Goal: Task Accomplishment & Management: Manage account settings

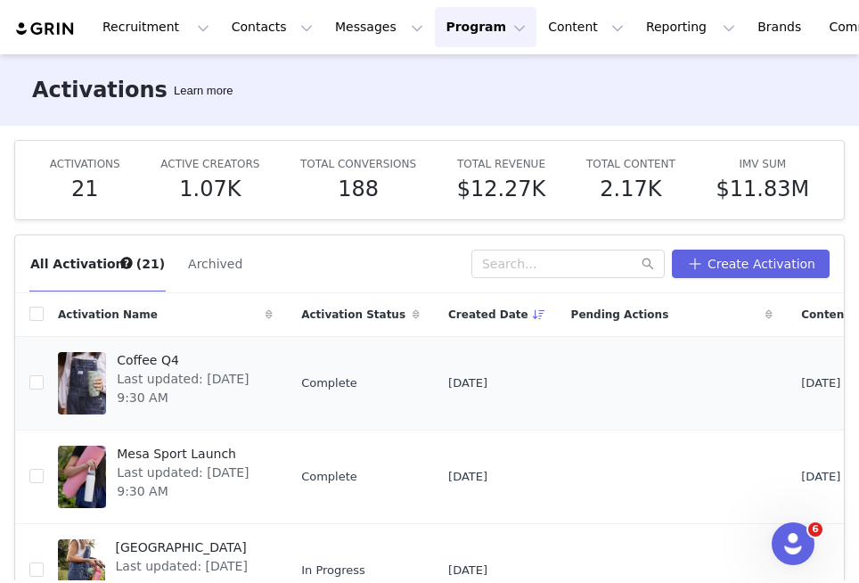
click at [159, 366] on span "Coffee Q4" at bounding box center [189, 360] width 145 height 19
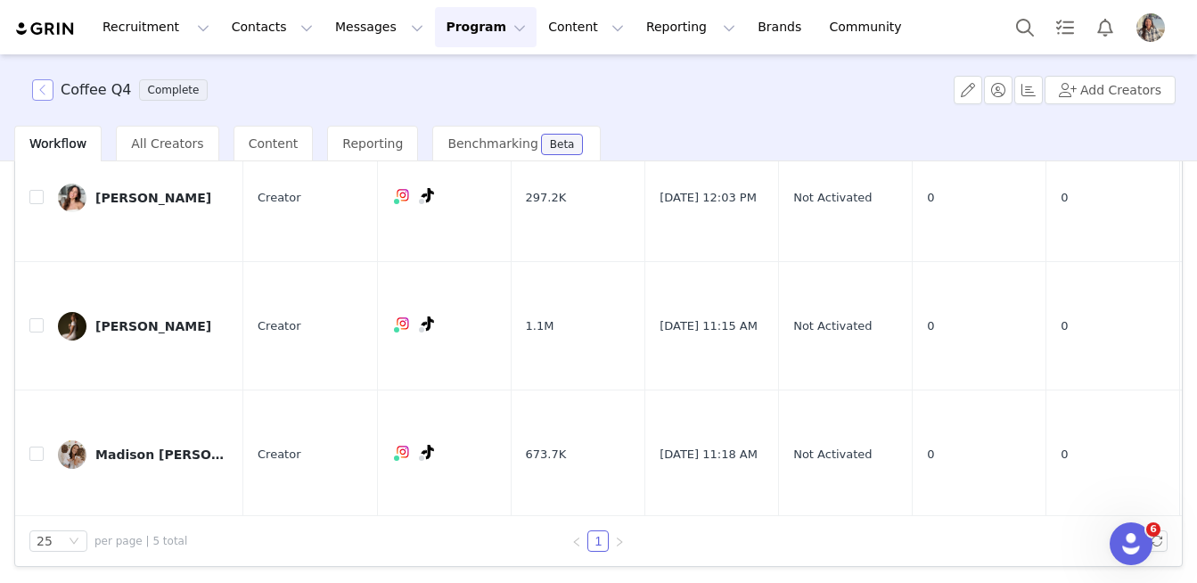
click at [47, 94] on button "button" at bounding box center [42, 89] width 21 height 21
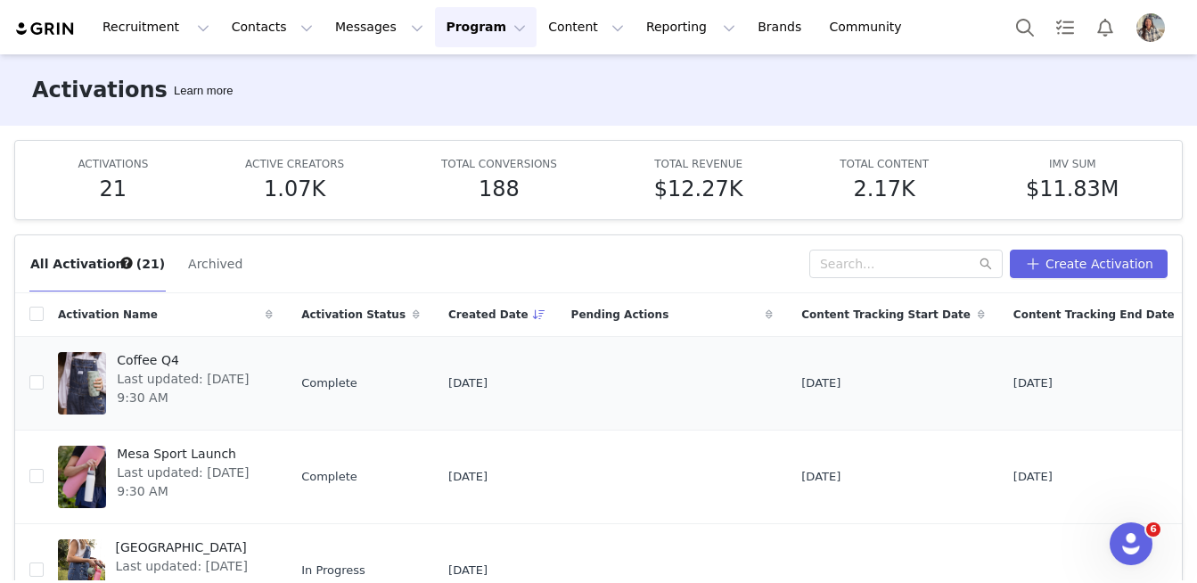
click at [191, 377] on span "Last updated: Sep 30, 2025 9:30 AM" at bounding box center [189, 388] width 145 height 37
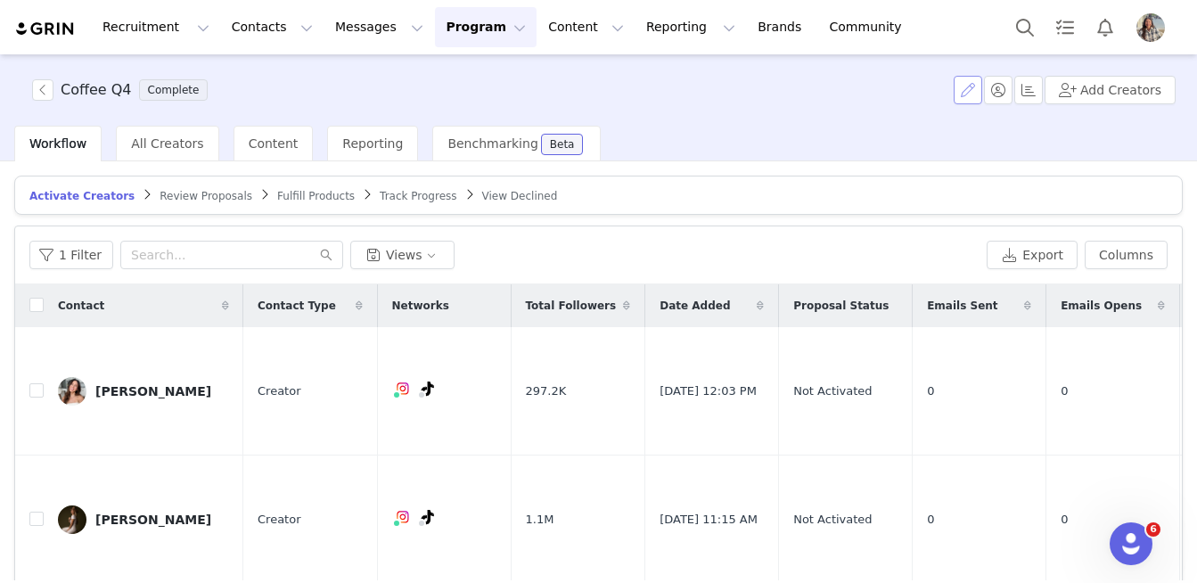
click at [858, 91] on button "button" at bounding box center [968, 90] width 29 height 29
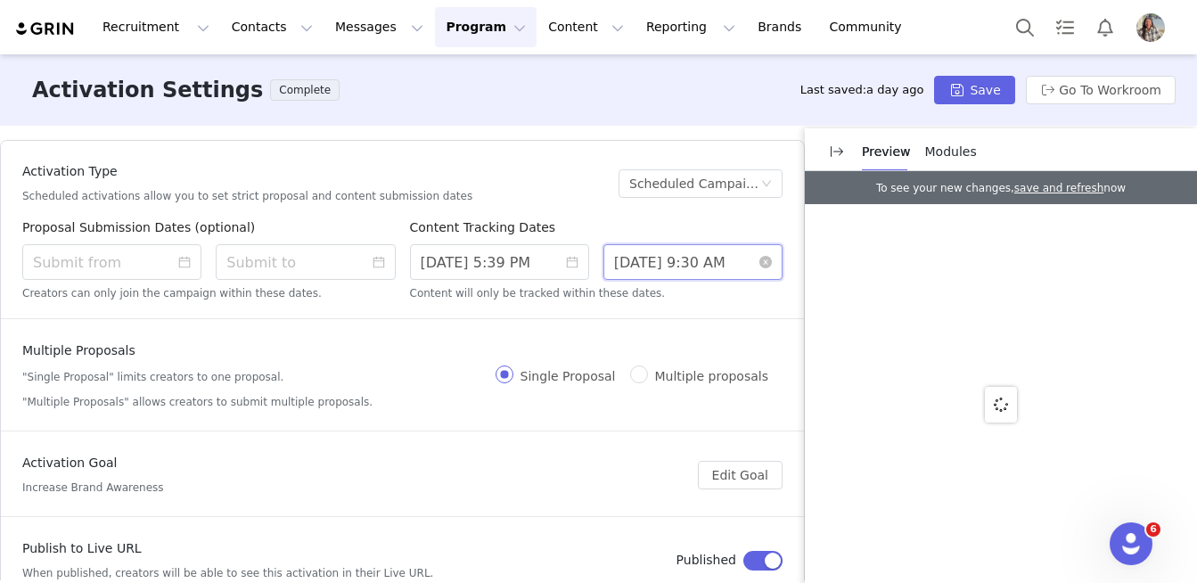
click at [653, 259] on input "9/30/2025 9:30 AM" at bounding box center [692, 262] width 179 height 36
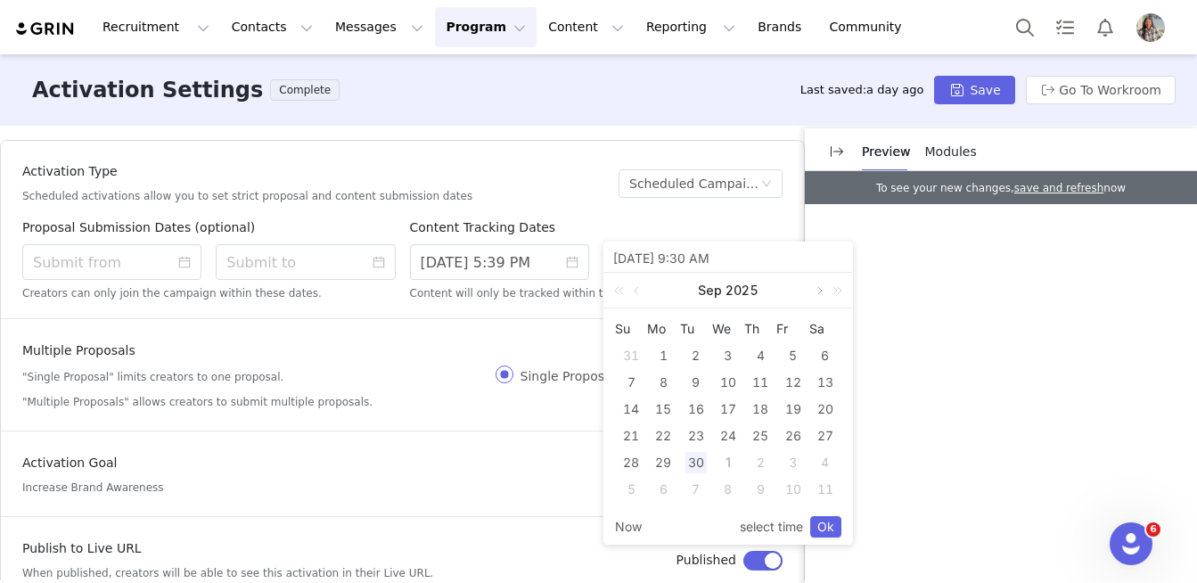
click at [817, 293] on link at bounding box center [818, 291] width 16 height 36
click at [817, 294] on link at bounding box center [818, 291] width 16 height 36
click at [816, 291] on link at bounding box center [818, 291] width 16 height 36
click at [733, 462] on div "31" at bounding box center [727, 462] width 21 height 21
type input "12/31/2025 9:30 AM"
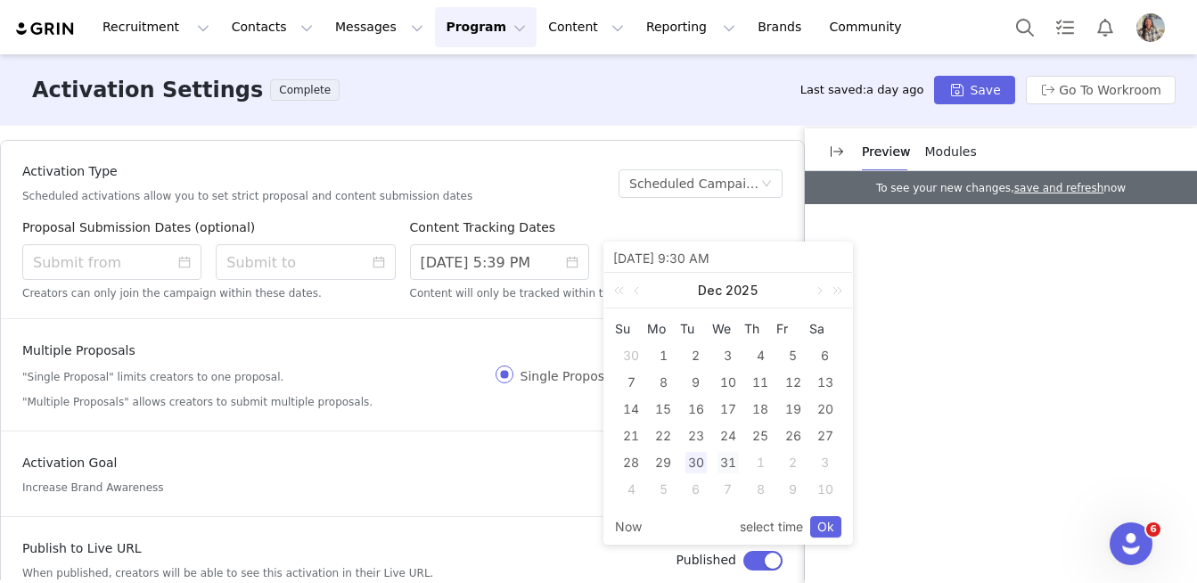
type input "12/31/2025 9:30 AM"
click at [822, 521] on link "Ok" at bounding box center [825, 526] width 31 height 21
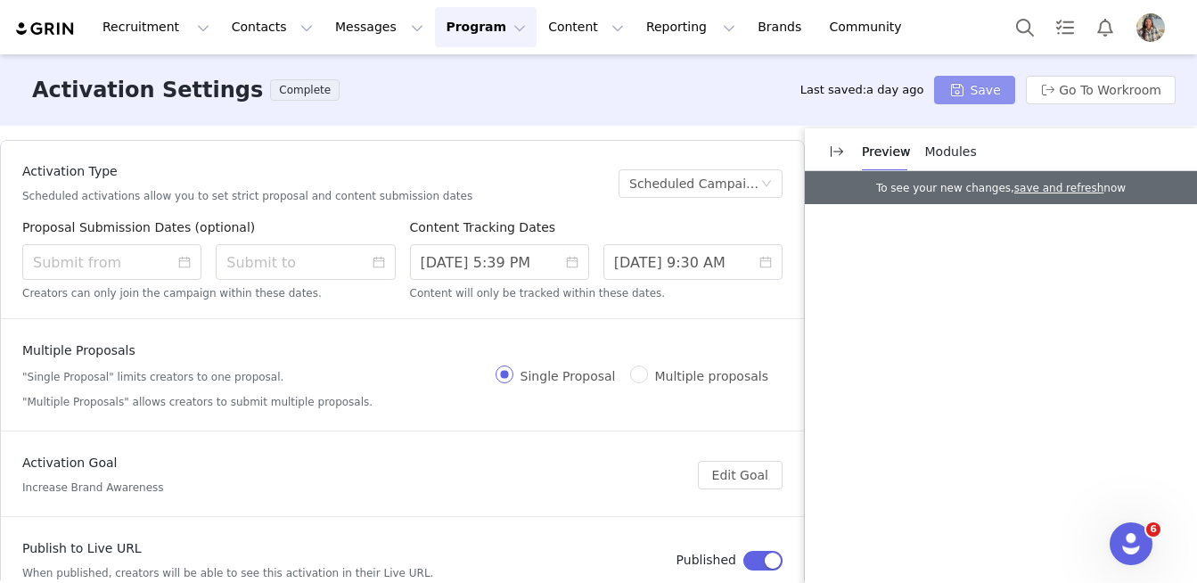
click at [858, 89] on button "Save" at bounding box center [974, 90] width 80 height 29
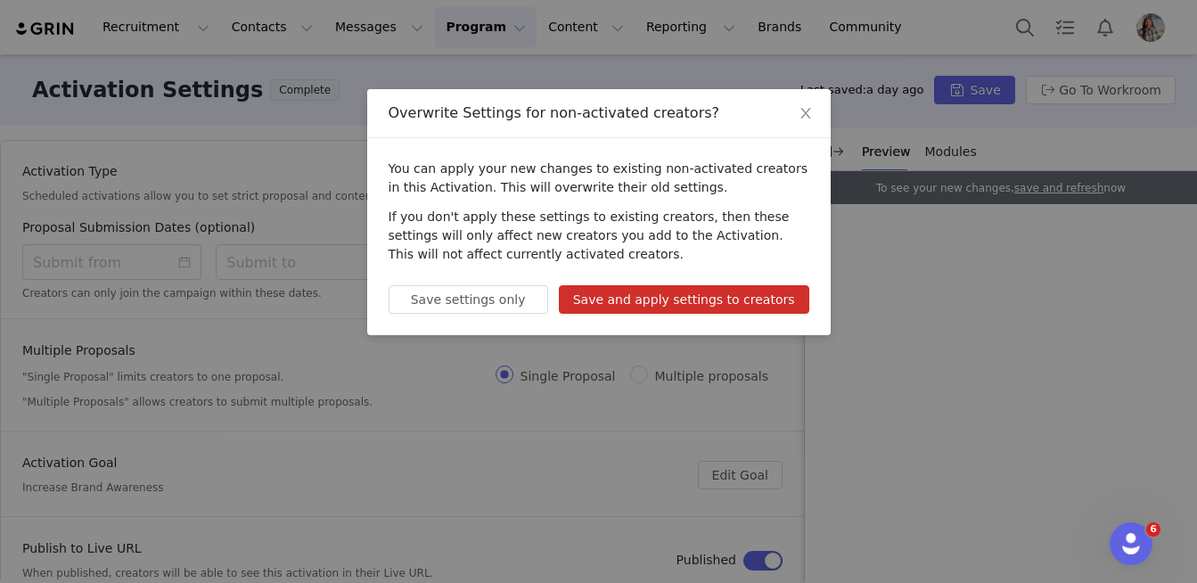
click at [624, 302] on button "Save and apply settings to creators" at bounding box center [684, 299] width 250 height 29
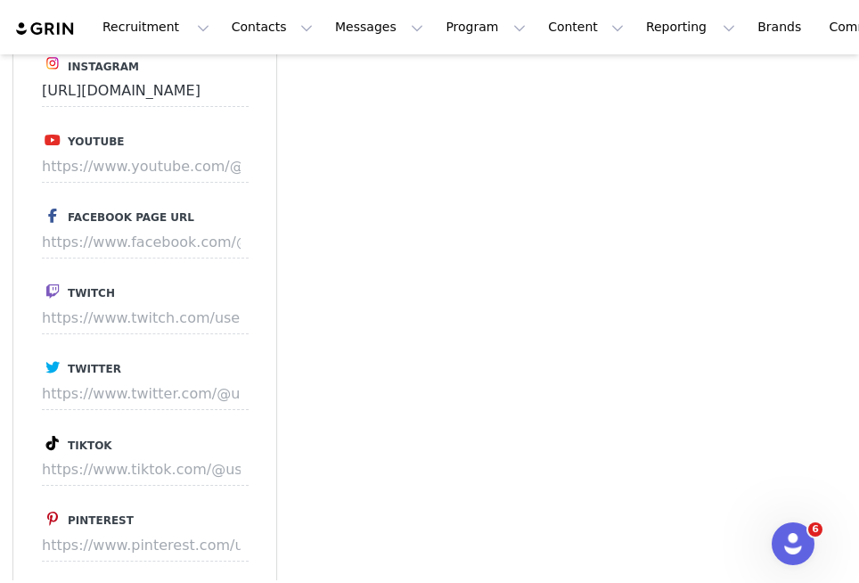
scroll to position [1896, 0]
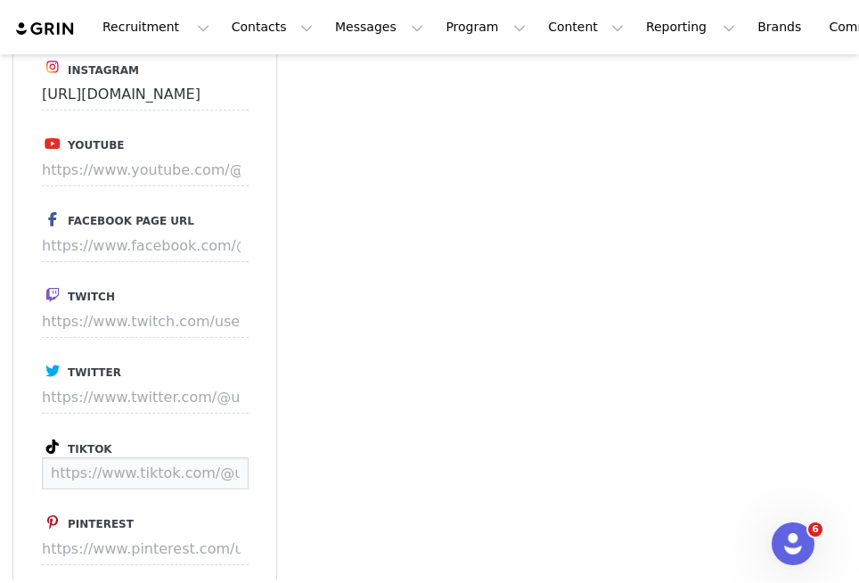
click at [126, 457] on input at bounding box center [145, 473] width 207 height 32
paste input "https://www.tiktok.com/@thefergietwins?lang=en"
type input "https://www.tiktok.com/@thefergietwins"
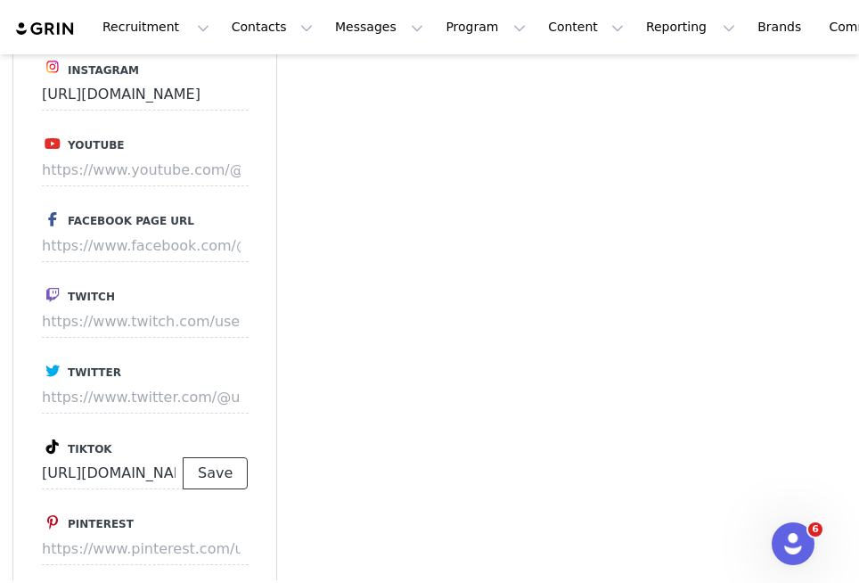
click at [231, 457] on button "Save" at bounding box center [215, 473] width 65 height 32
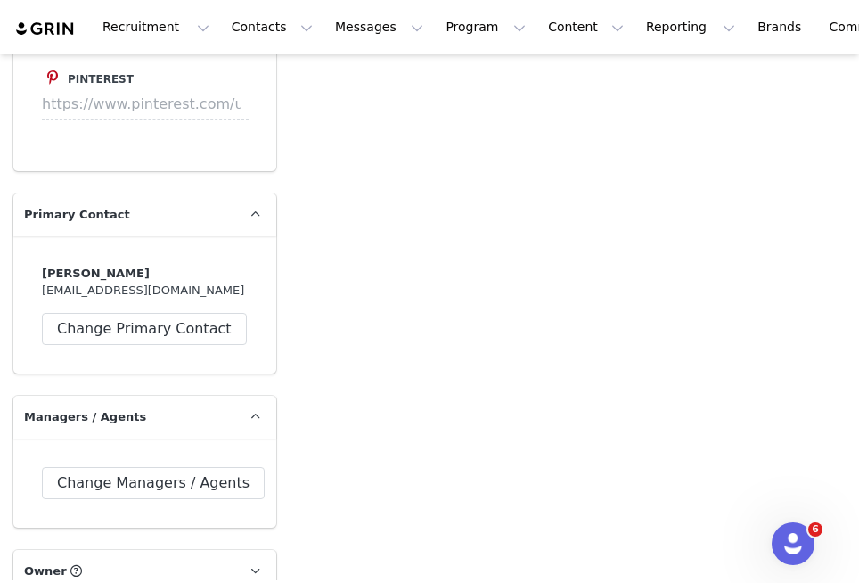
scroll to position [2371, 0]
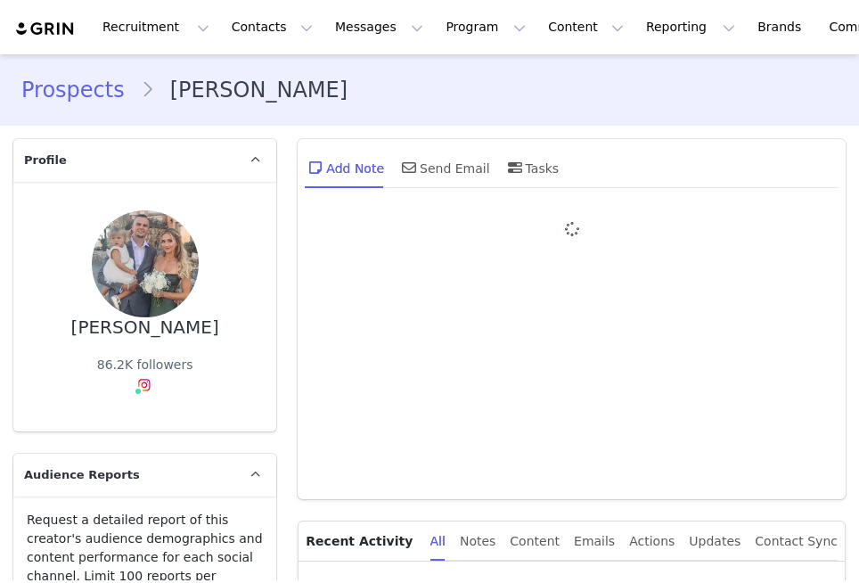
type input "+1 ([GEOGRAPHIC_DATA])"
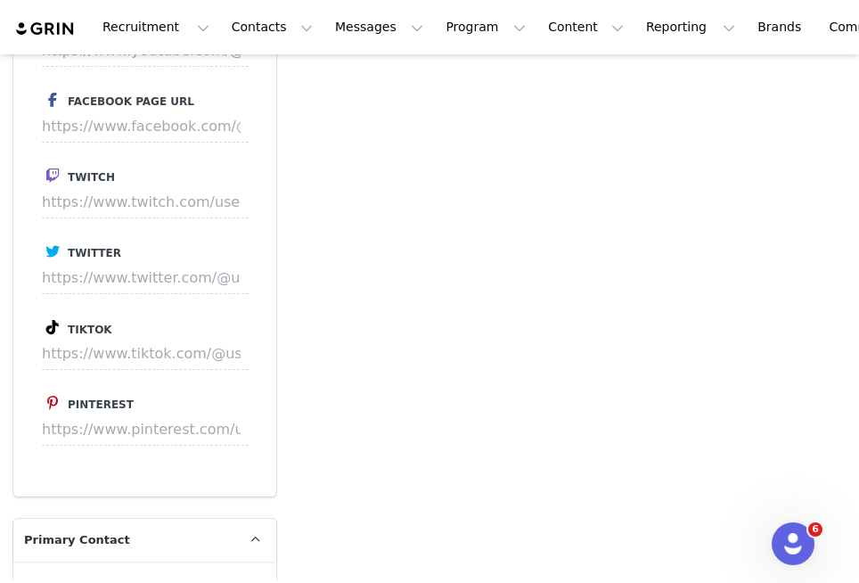
scroll to position [2011, 0]
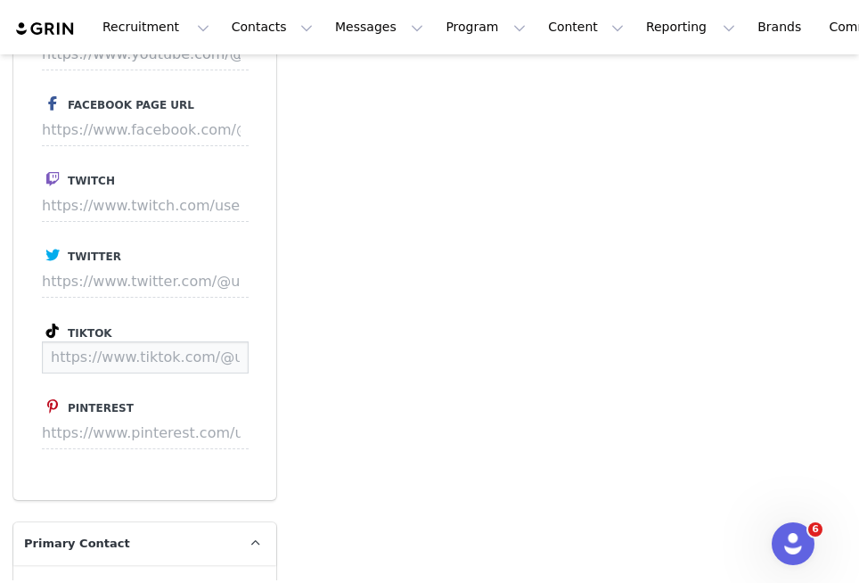
click at [129, 341] on input at bounding box center [145, 357] width 207 height 32
paste input "[URL][DOMAIN_NAME]"
type input "[URL][DOMAIN_NAME]"
click at [218, 343] on button "Save" at bounding box center [215, 357] width 65 height 32
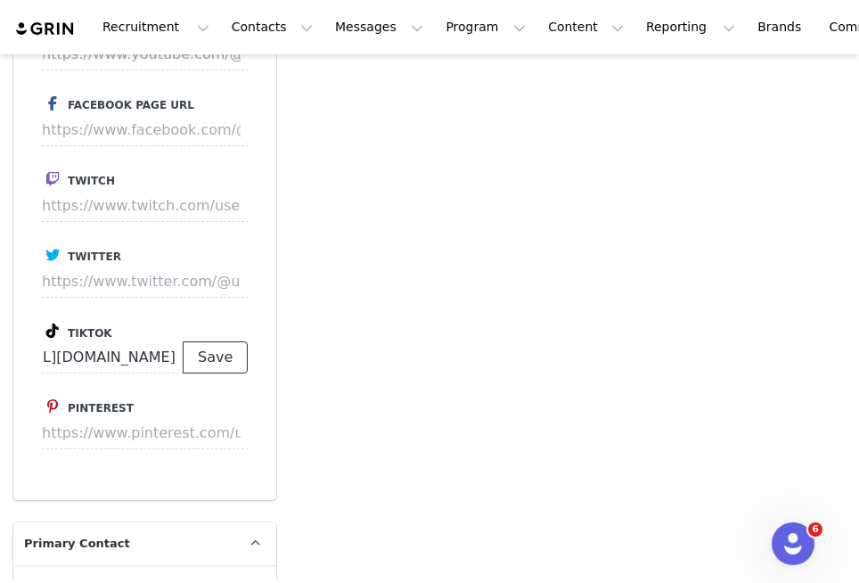
scroll to position [0, 0]
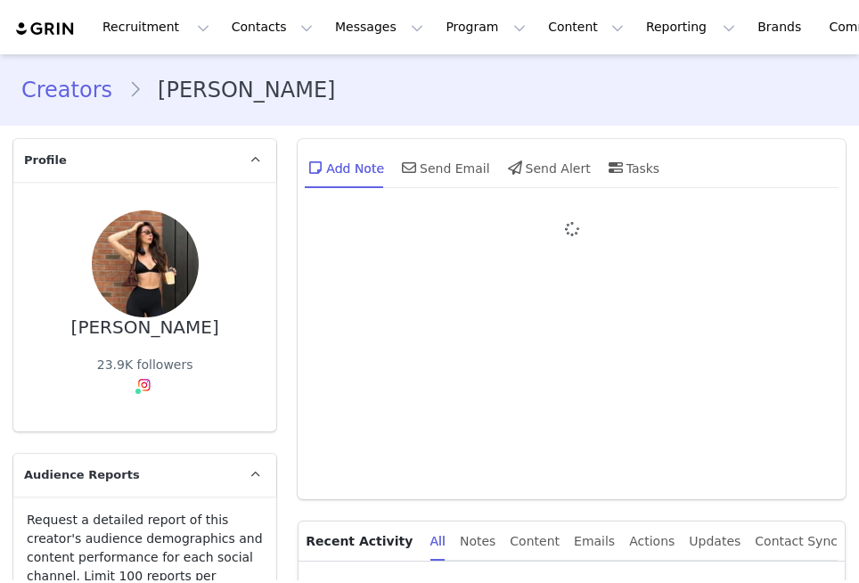
type input "+1 ([GEOGRAPHIC_DATA])"
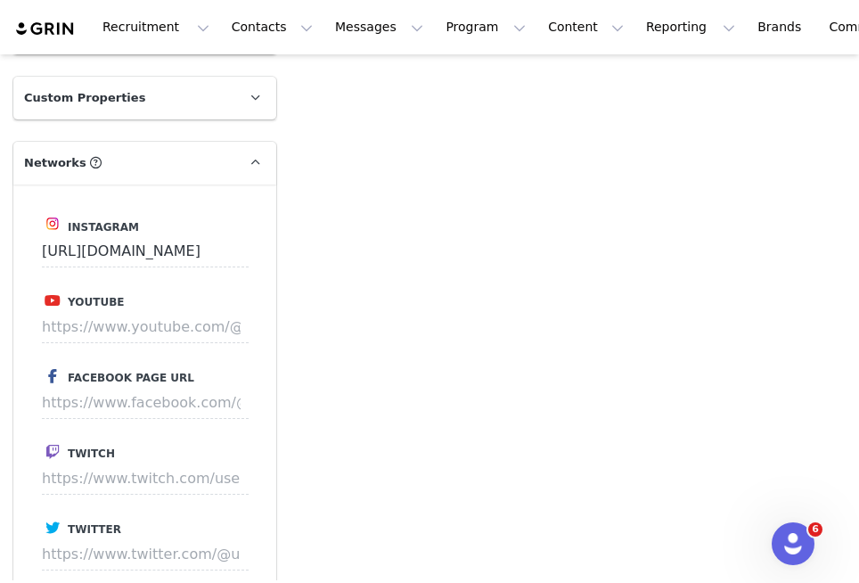
scroll to position [1904, 0]
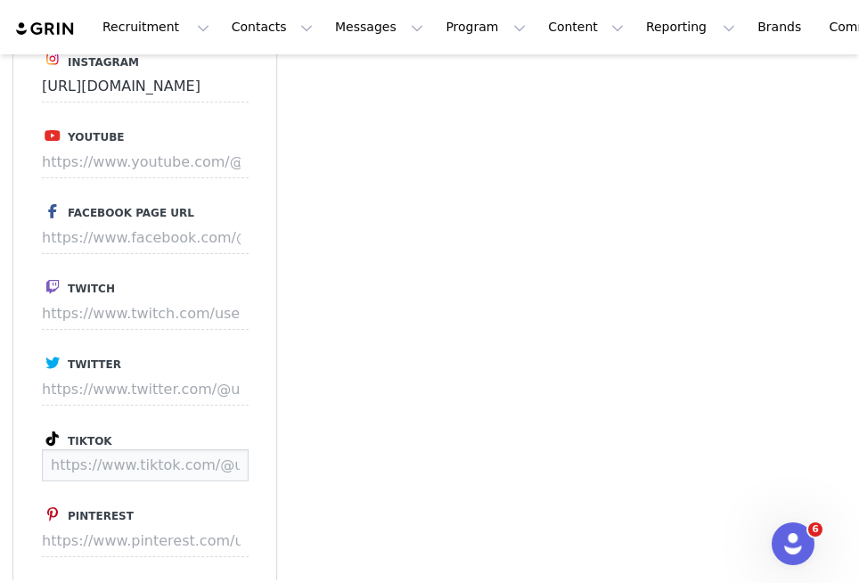
click at [142, 449] on input at bounding box center [145, 465] width 207 height 32
paste input "https://www.tiktok.com/@molly_dalton?lang=en"
type input "https://www.tiktok.com/@molly_dalton"
click at [212, 449] on button "Save" at bounding box center [215, 465] width 65 height 32
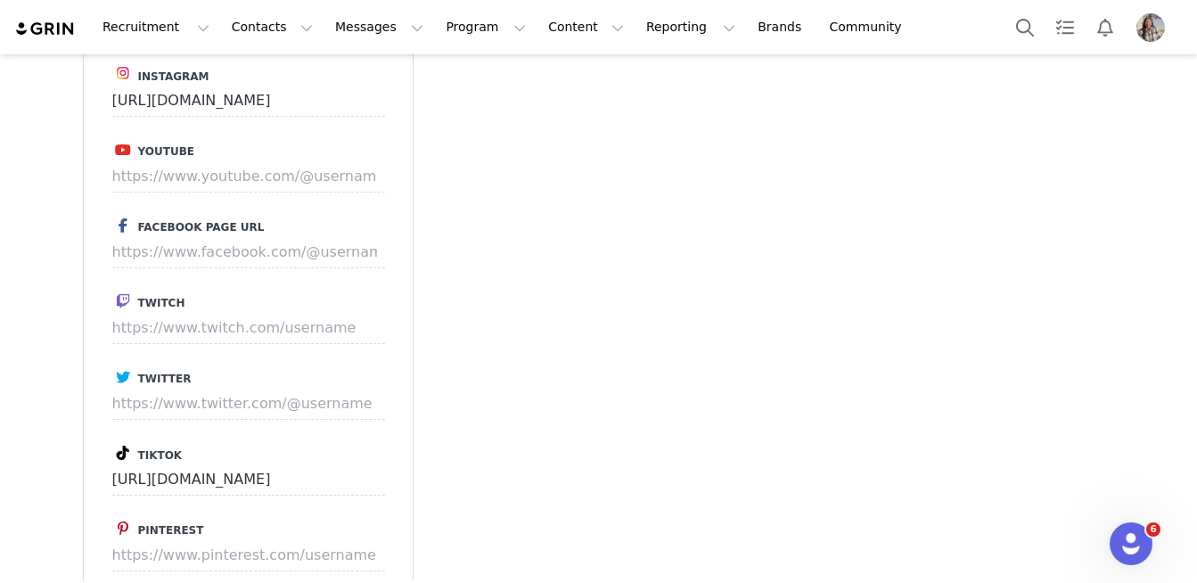
scroll to position [1937, 0]
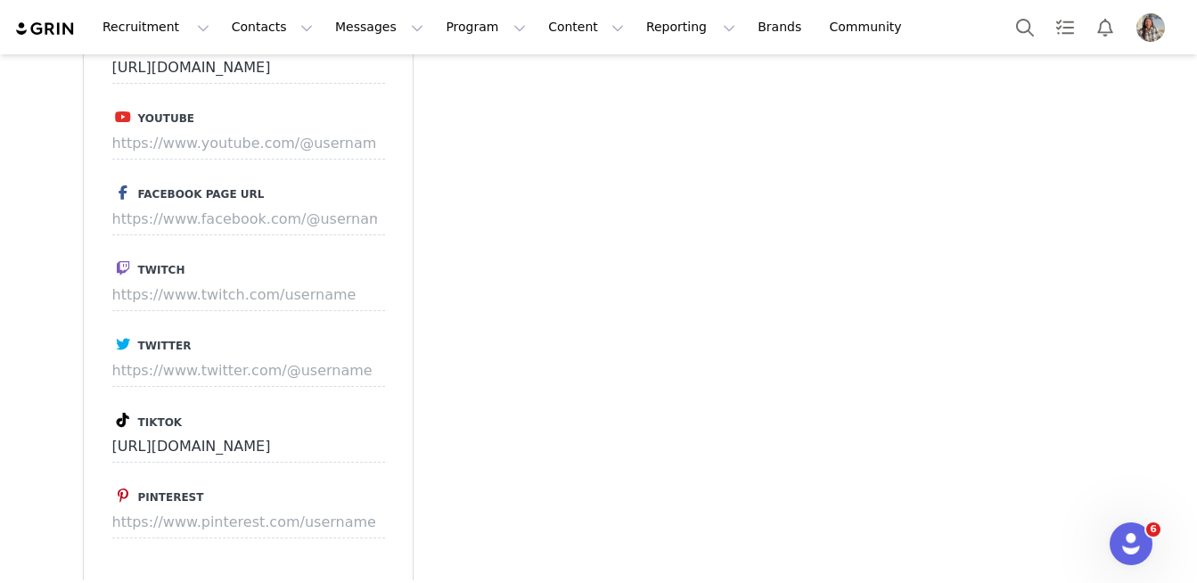
click at [858, 282] on div "Add Note Send Email Send Alert Tasks System Font 12pt To open the popup, press …" at bounding box center [773, 95] width 701 height 3807
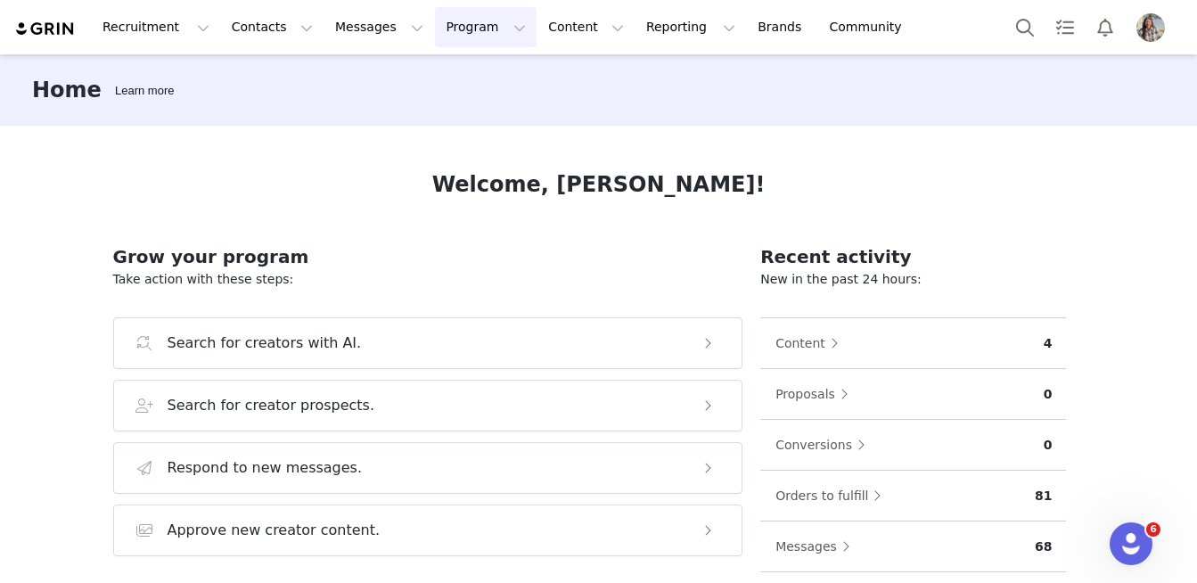
click at [442, 31] on button "Program Program" at bounding box center [486, 27] width 102 height 40
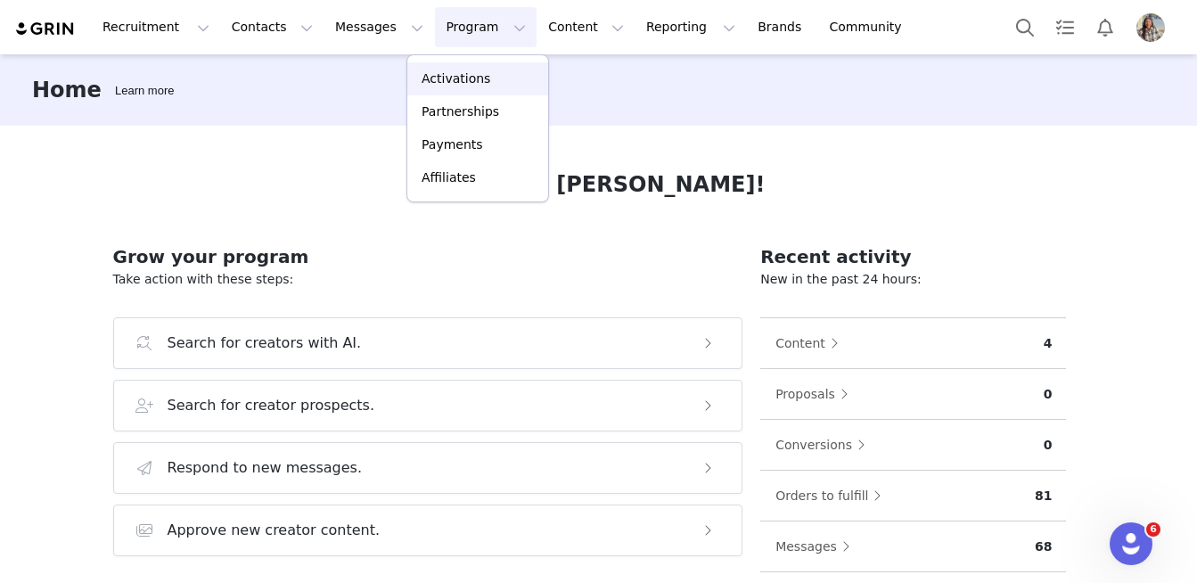
click at [469, 78] on p "Activations" at bounding box center [456, 79] width 69 height 19
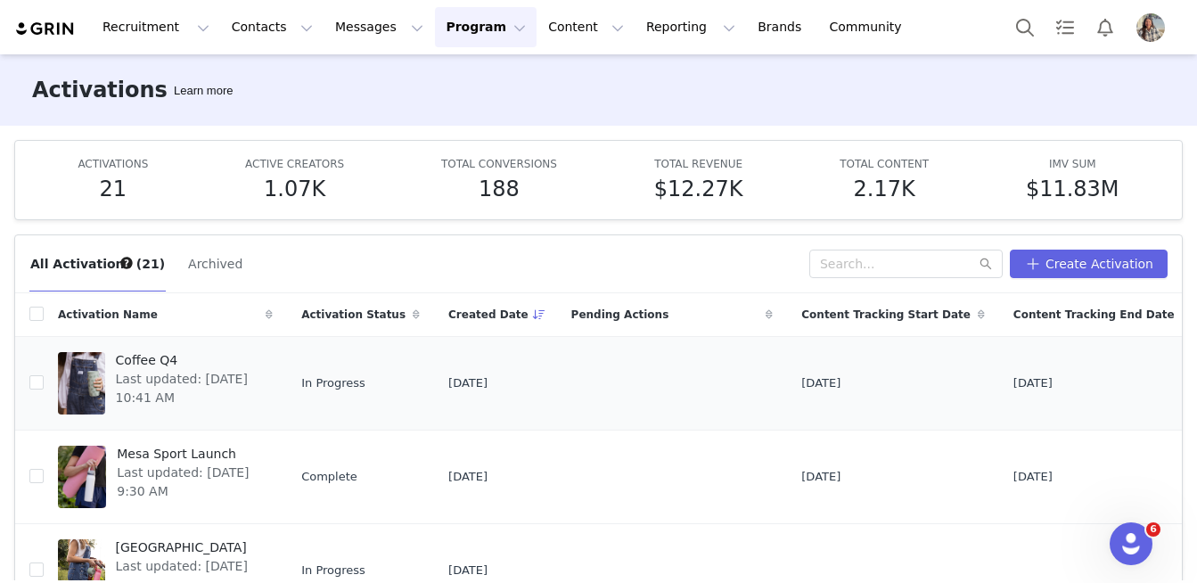
click at [155, 364] on span "Coffee Q4" at bounding box center [189, 360] width 147 height 19
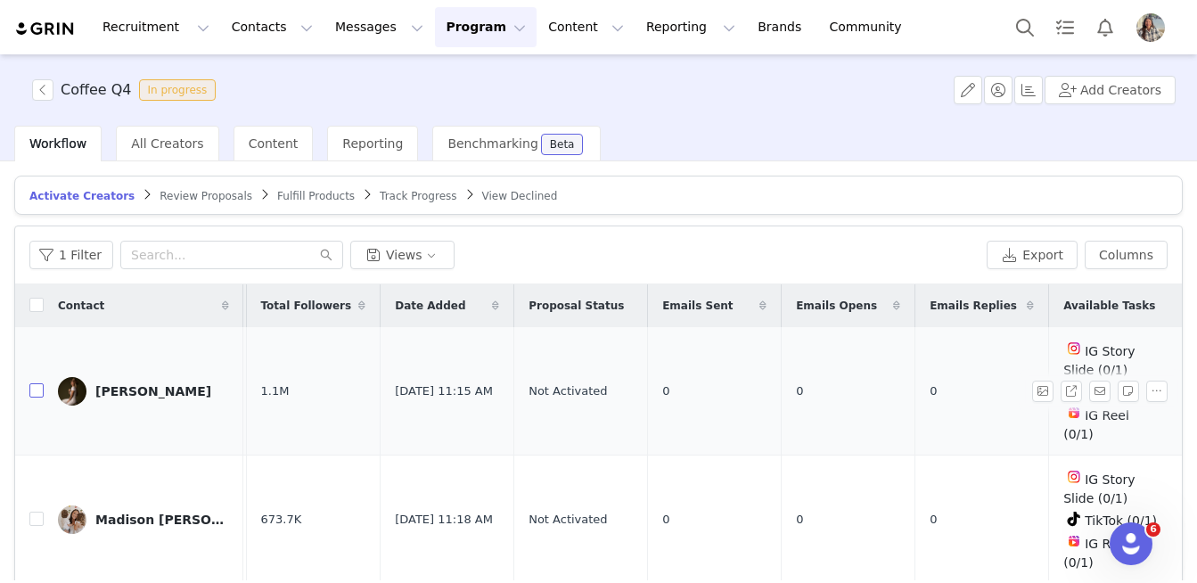
click at [40, 383] on input "checkbox" at bounding box center [36, 390] width 14 height 14
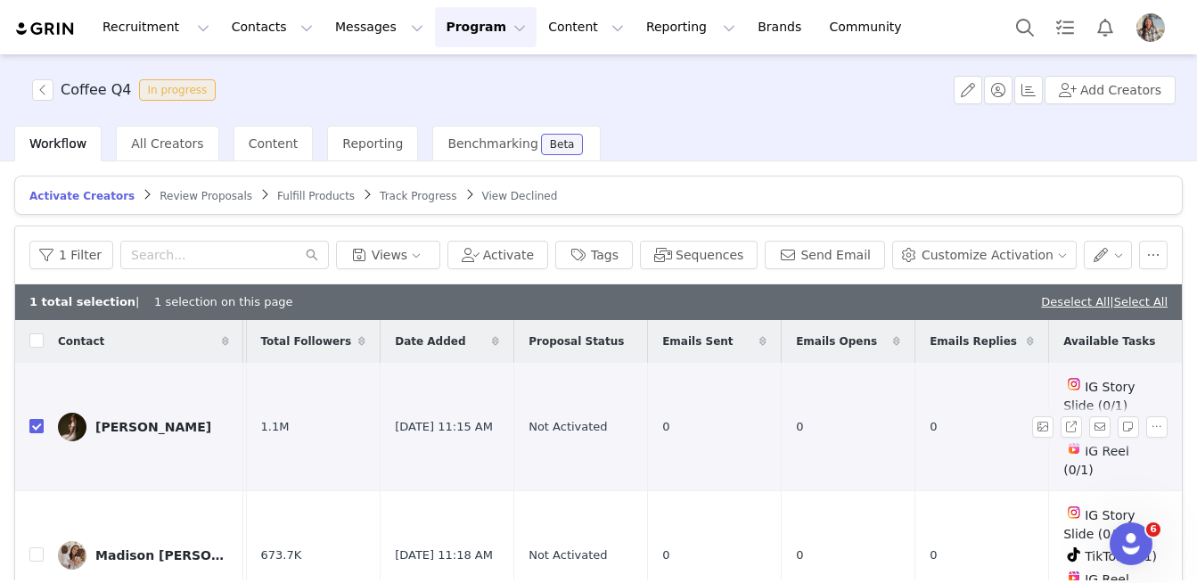
click at [40, 419] on input "checkbox" at bounding box center [36, 426] width 14 height 14
checkbox input "false"
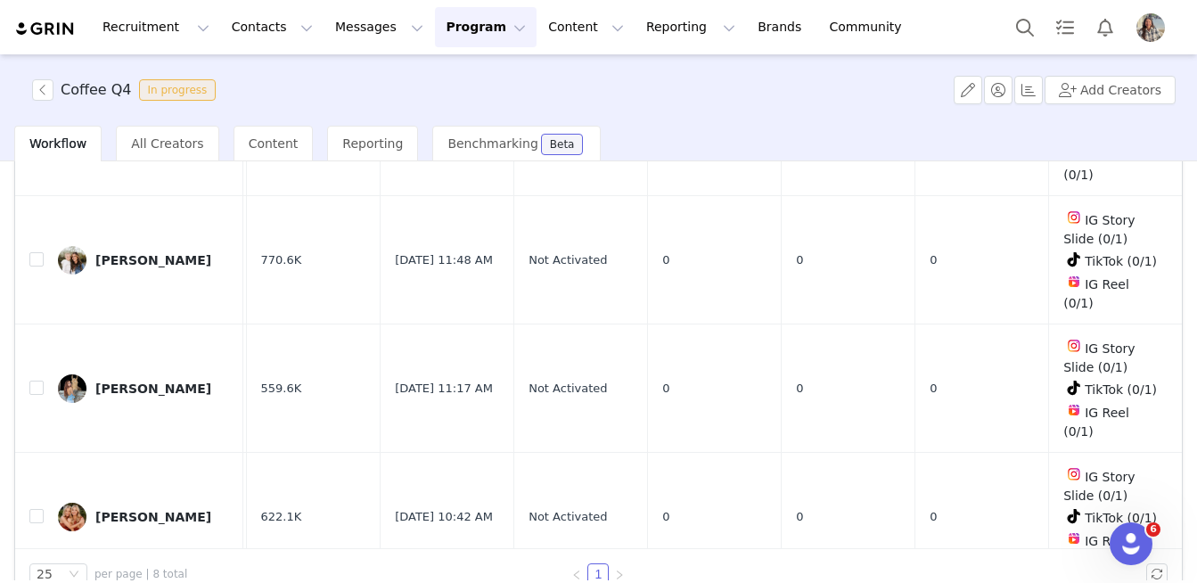
scroll to position [164, 0]
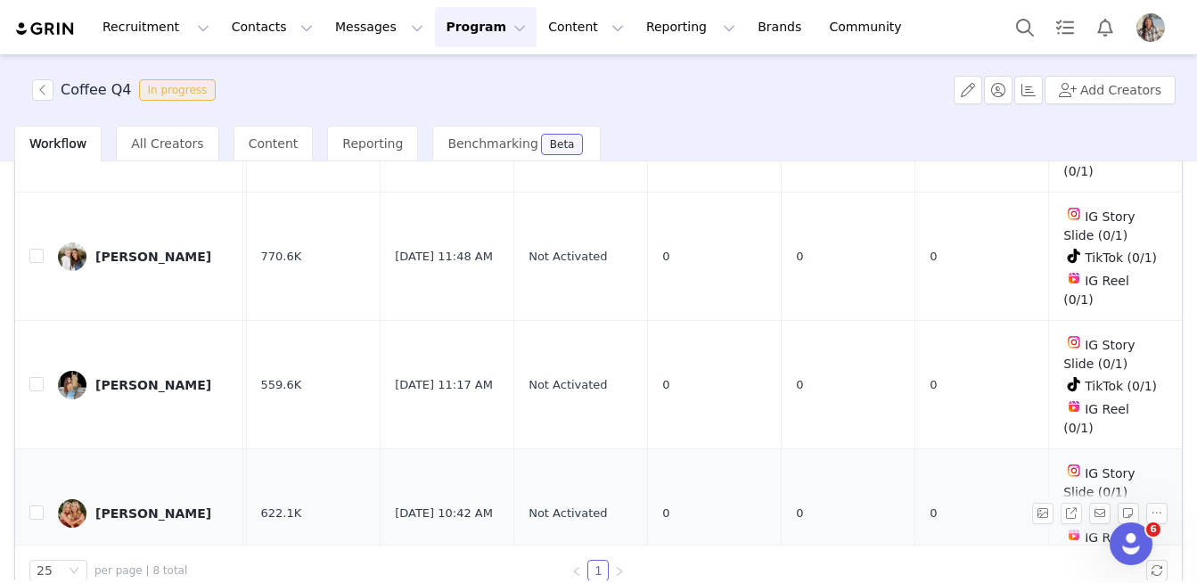
click at [44, 449] on td "[PERSON_NAME]" at bounding box center [144, 513] width 200 height 128
click at [38, 505] on input "checkbox" at bounding box center [36, 512] width 14 height 14
checkbox input "true"
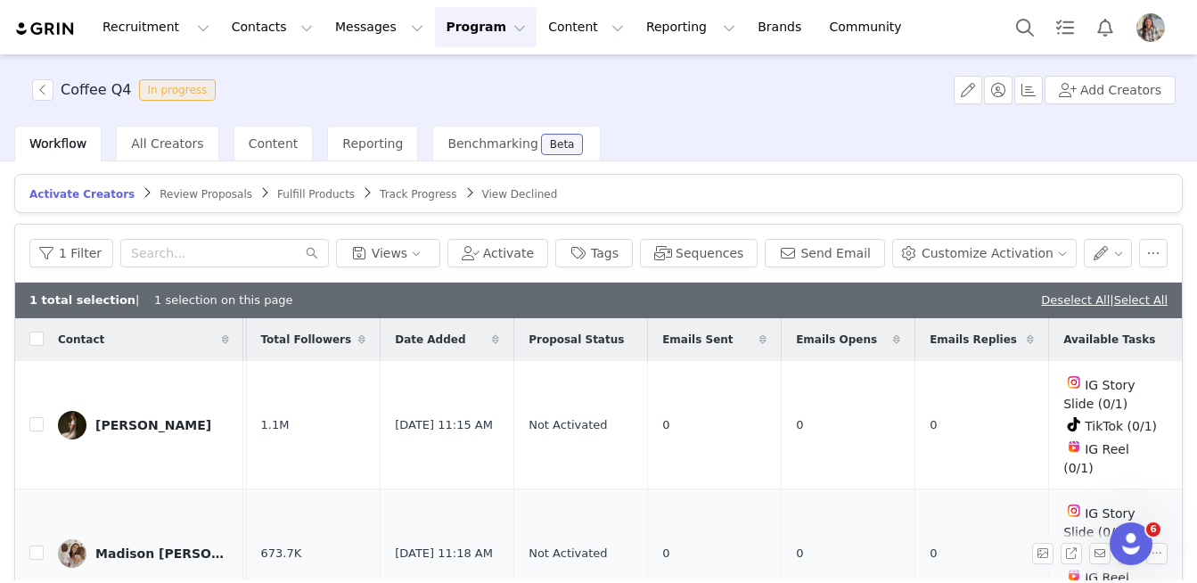
scroll to position [0, 0]
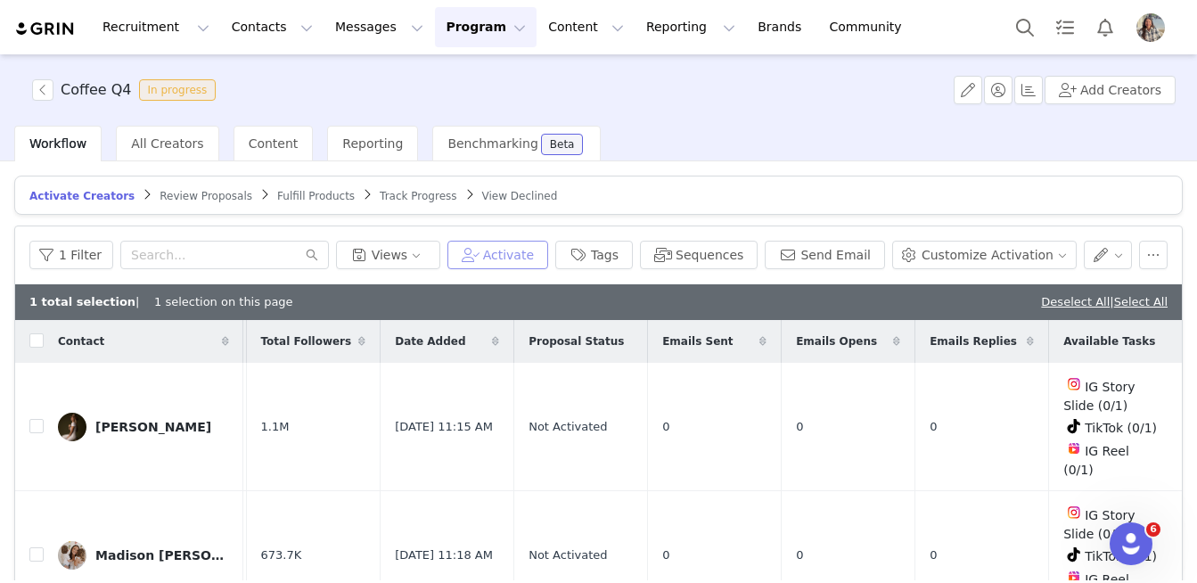
click at [536, 255] on button "Activate" at bounding box center [497, 255] width 101 height 29
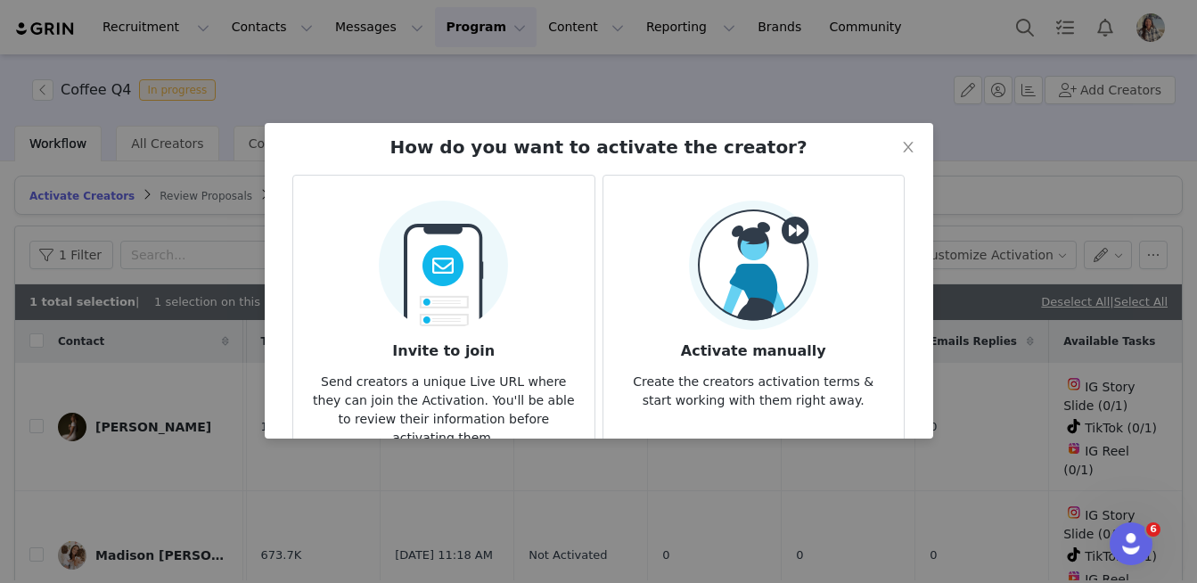
click at [772, 311] on img at bounding box center [753, 265] width 129 height 129
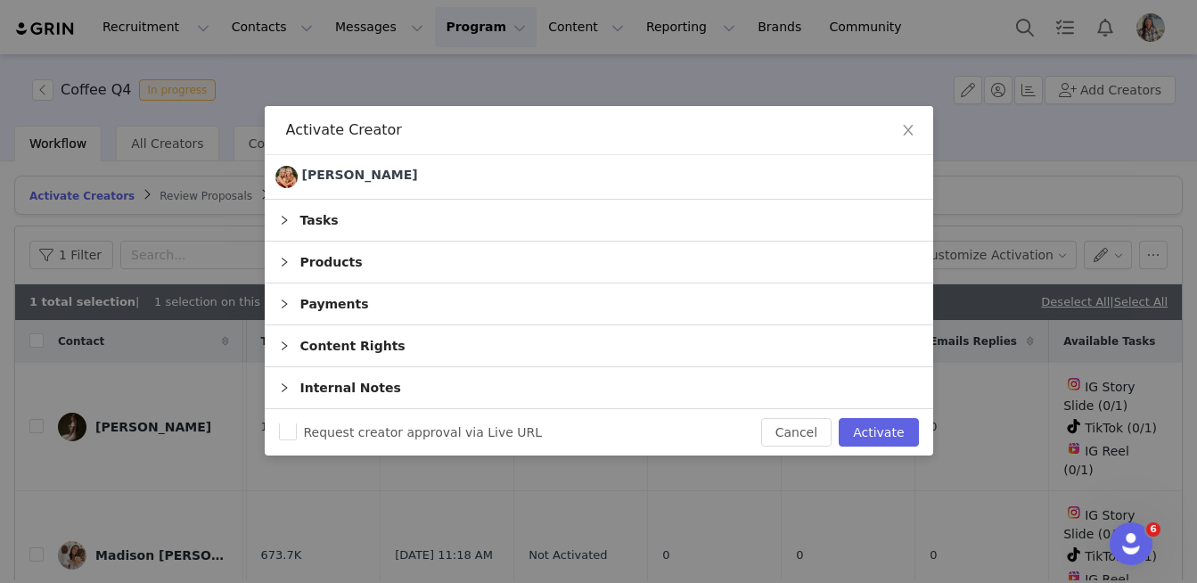
click at [408, 217] on div "Tasks" at bounding box center [599, 220] width 668 height 41
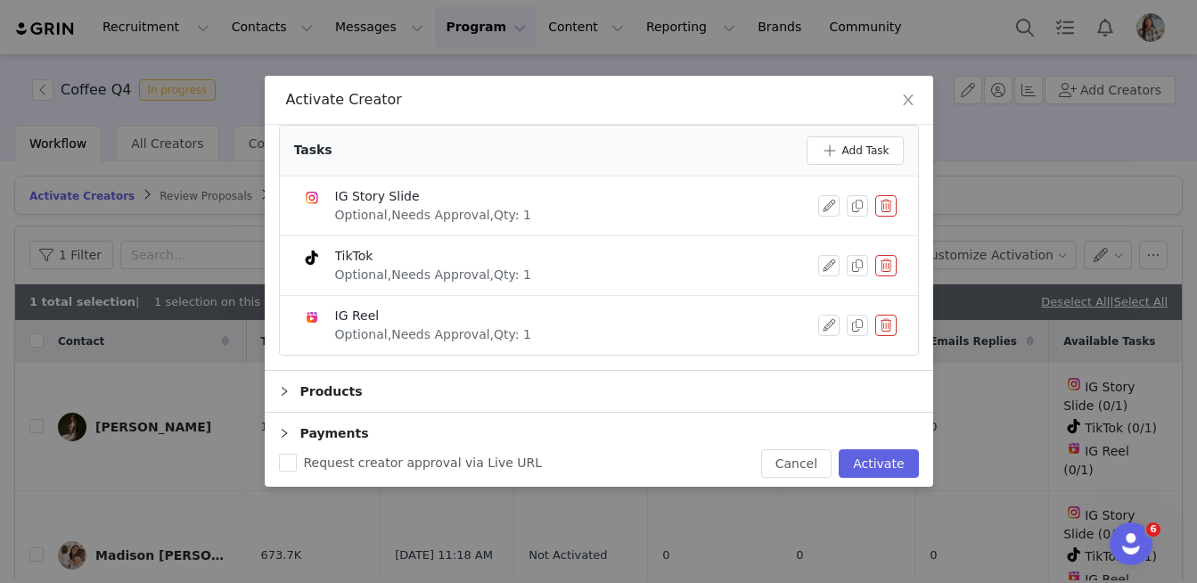
scroll to position [102, 0]
click at [827, 263] on button "button" at bounding box center [828, 263] width 21 height 21
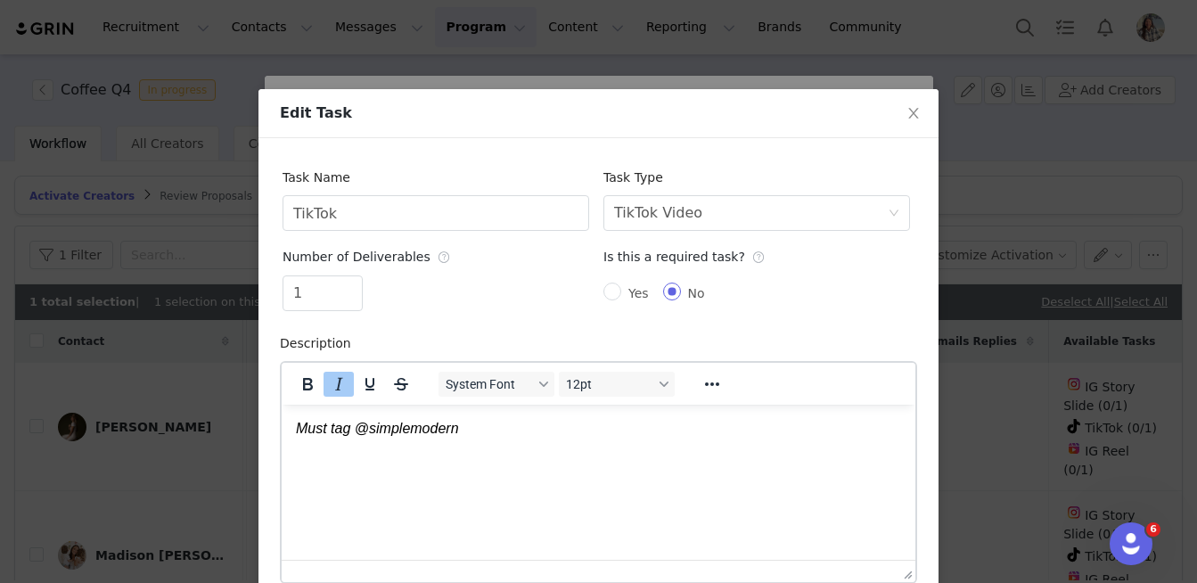
scroll to position [0, 0]
click at [351, 286] on icon "icon: up" at bounding box center [353, 286] width 6 height 6
type input "3"
click at [351, 287] on icon "icon: up" at bounding box center [352, 287] width 5 height 4
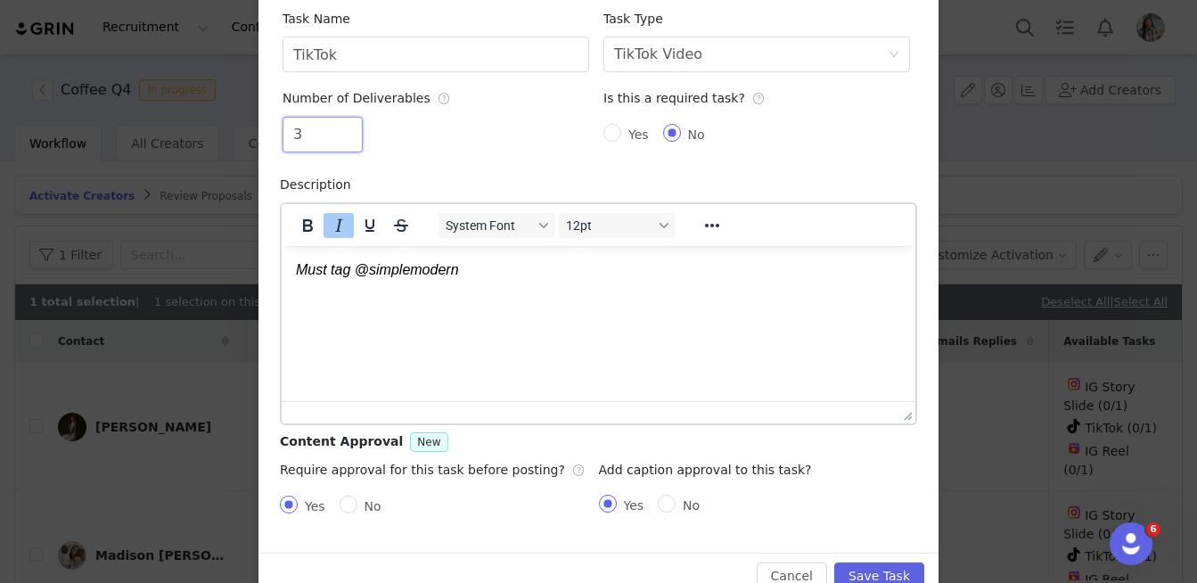
scroll to position [196, 0]
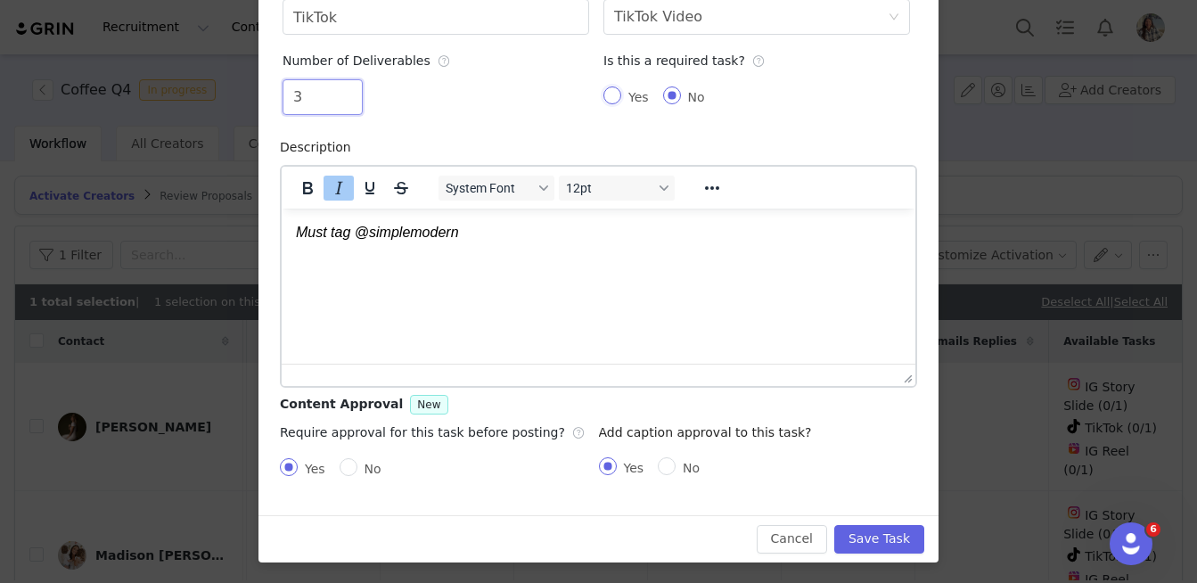
click at [610, 91] on input "Yes" at bounding box center [612, 95] width 18 height 18
radio input "true"
radio input "false"
click at [882, 545] on button "Save Task" at bounding box center [879, 539] width 90 height 29
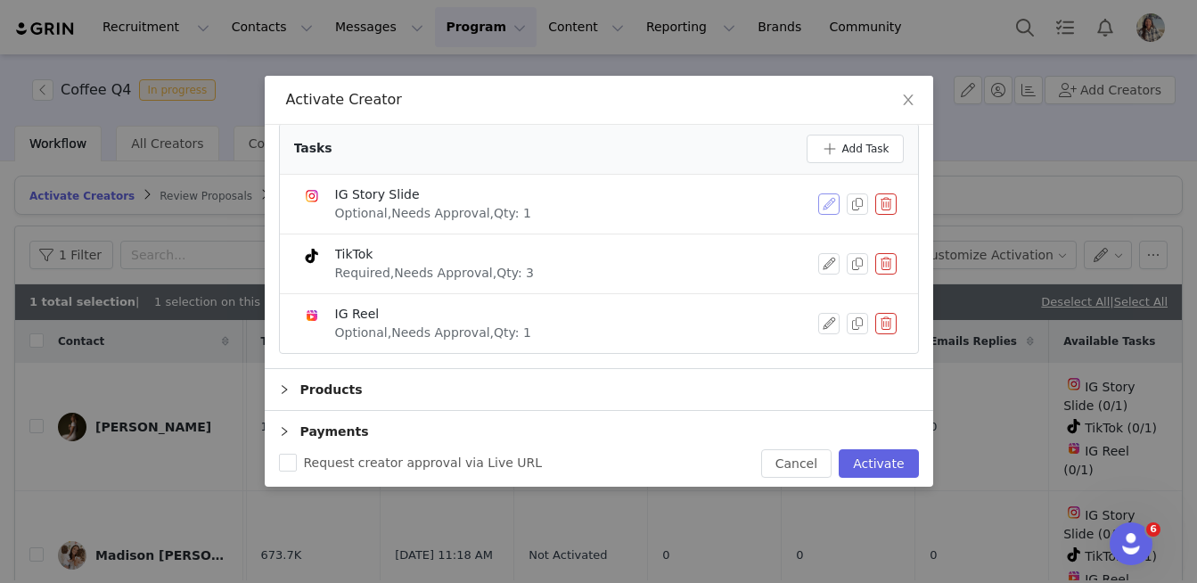
click at [833, 208] on button "button" at bounding box center [828, 203] width 21 height 21
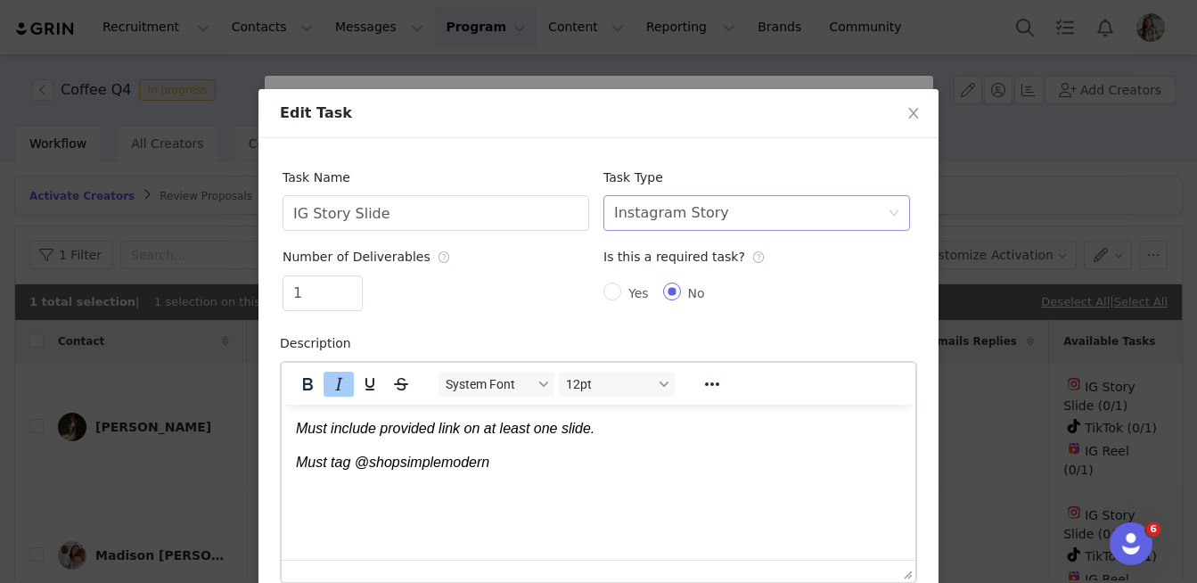
scroll to position [0, 0]
click at [356, 282] on span "Increase Value" at bounding box center [352, 286] width 19 height 20
type input "3"
click at [355, 282] on span "Increase Value" at bounding box center [352, 286] width 19 height 20
click at [621, 283] on label "Yes" at bounding box center [629, 293] width 53 height 20
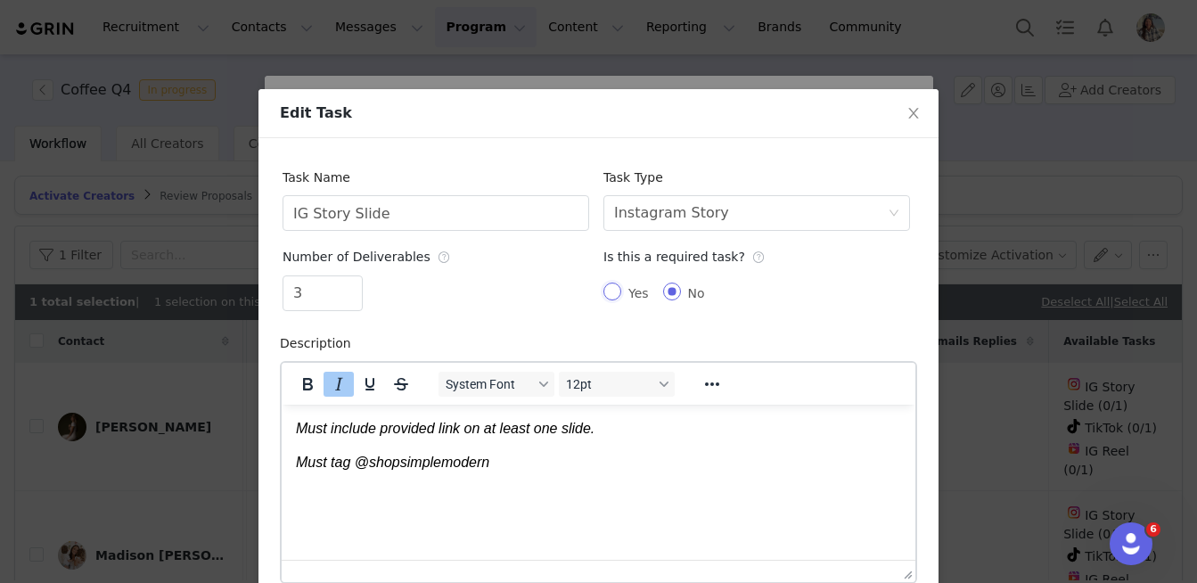
click at [621, 283] on input "Yes" at bounding box center [612, 292] width 18 height 18
radio input "true"
radio input "false"
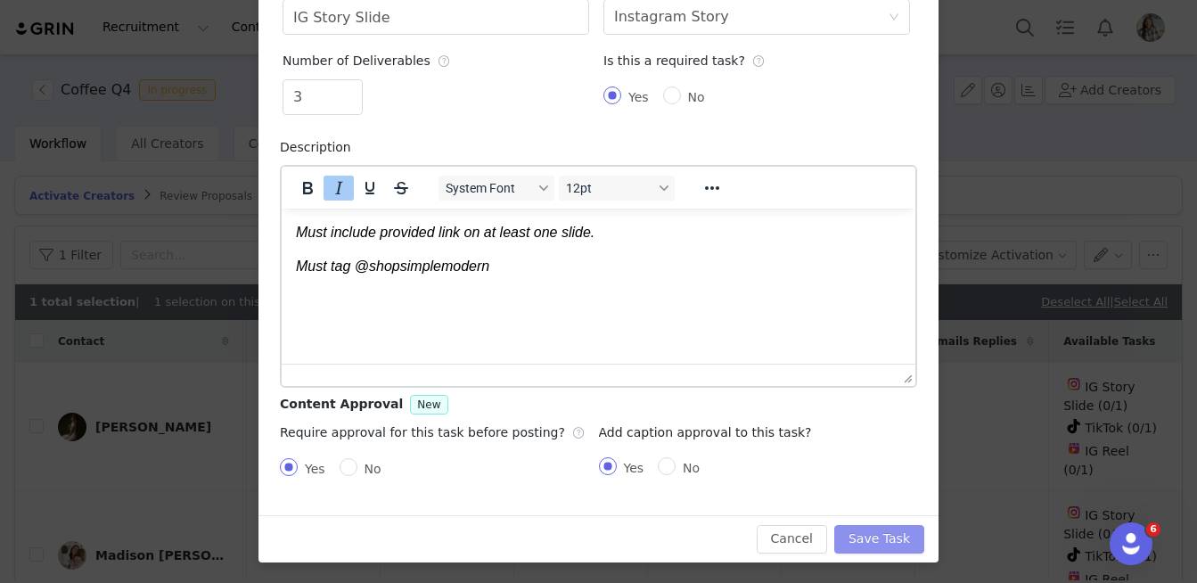
click at [866, 534] on button "Save Task" at bounding box center [879, 539] width 90 height 29
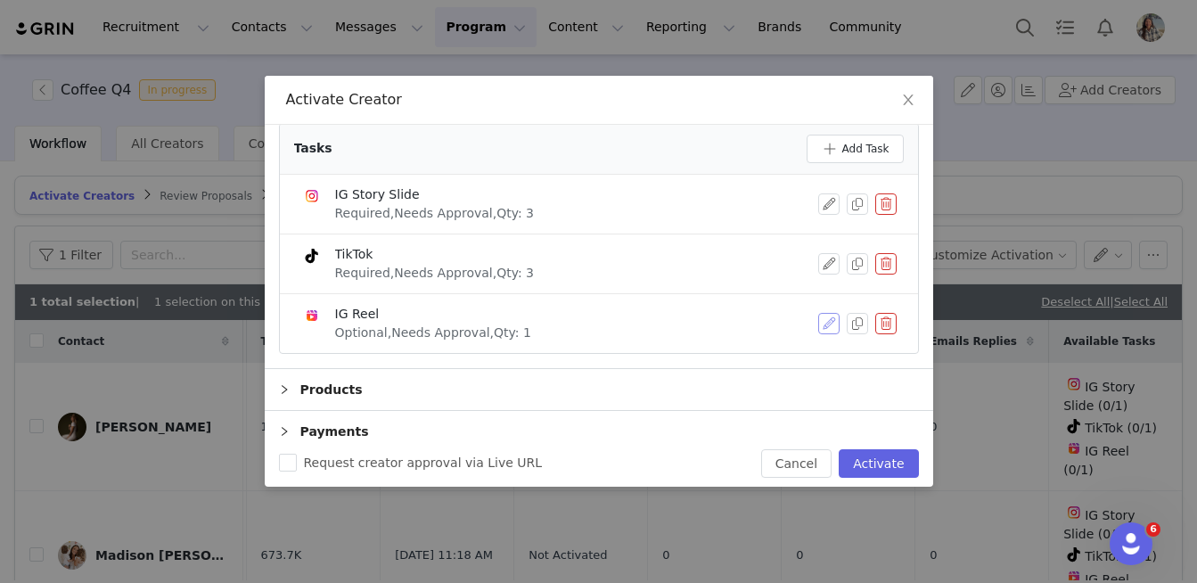
click at [832, 332] on button "button" at bounding box center [828, 323] width 21 height 21
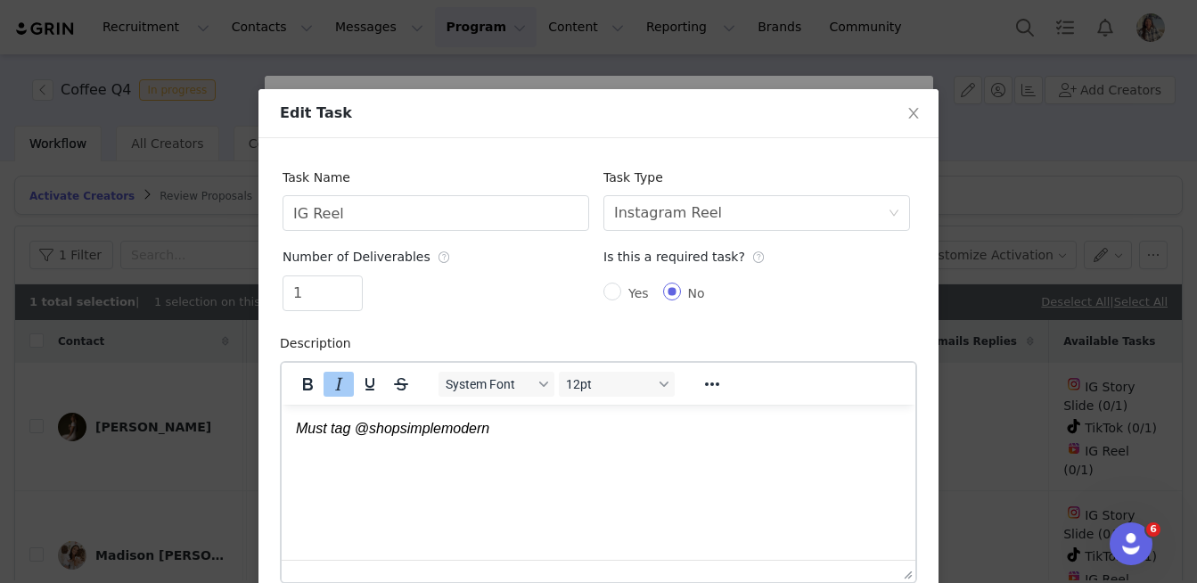
scroll to position [0, 0]
click at [619, 291] on input "Yes" at bounding box center [612, 292] width 18 height 18
radio input "true"
radio input "false"
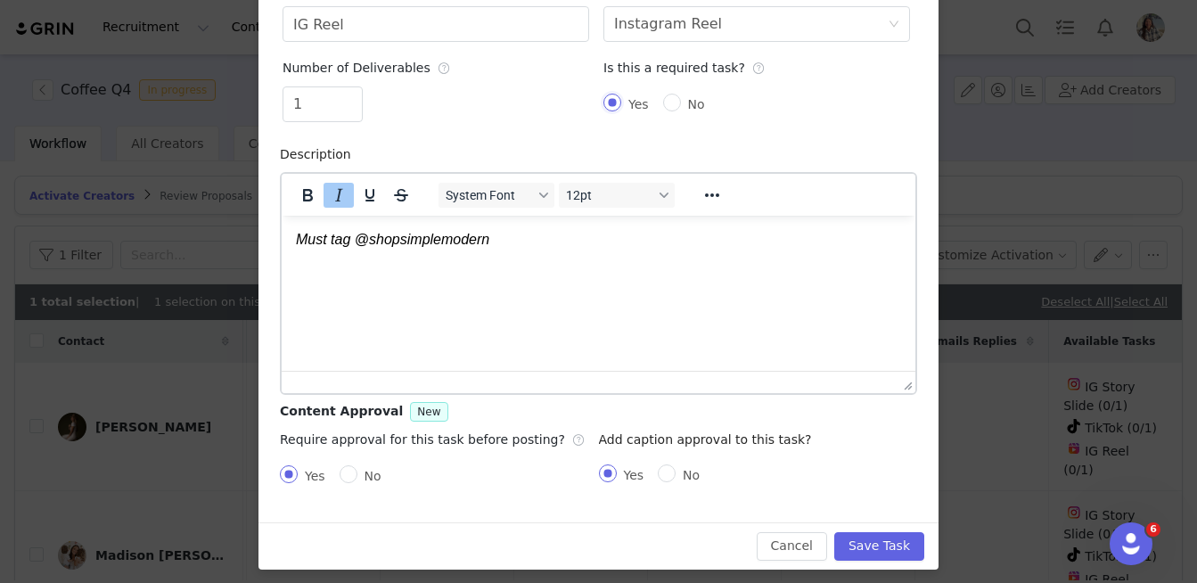
scroll to position [191, 0]
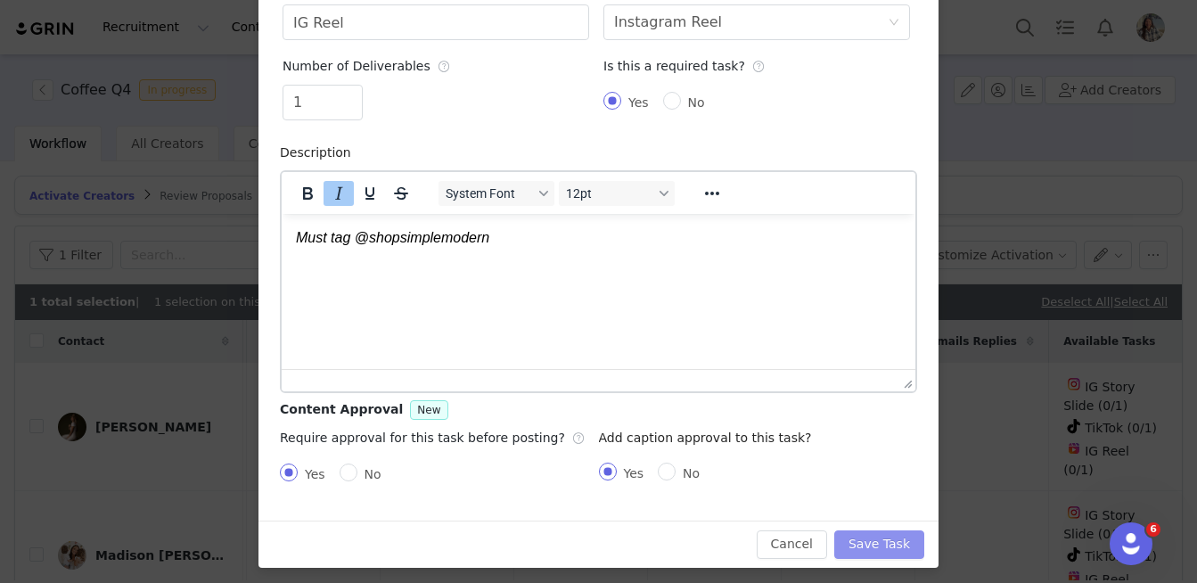
click at [870, 545] on button "Save Task" at bounding box center [879, 544] width 90 height 29
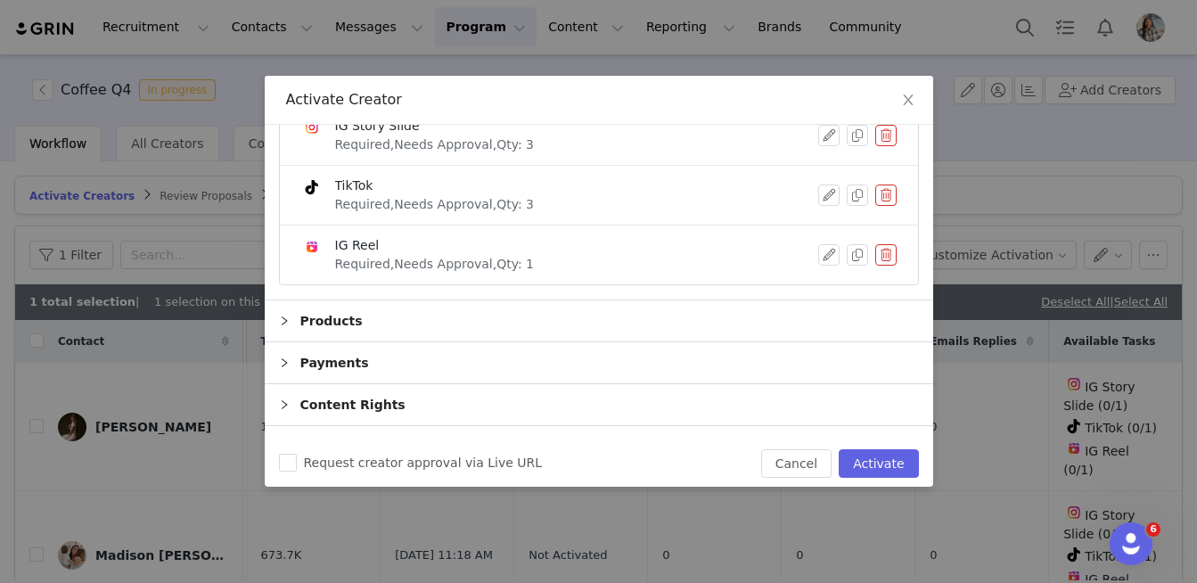
scroll to position [174, 0]
click at [360, 353] on div "Payments" at bounding box center [599, 360] width 668 height 41
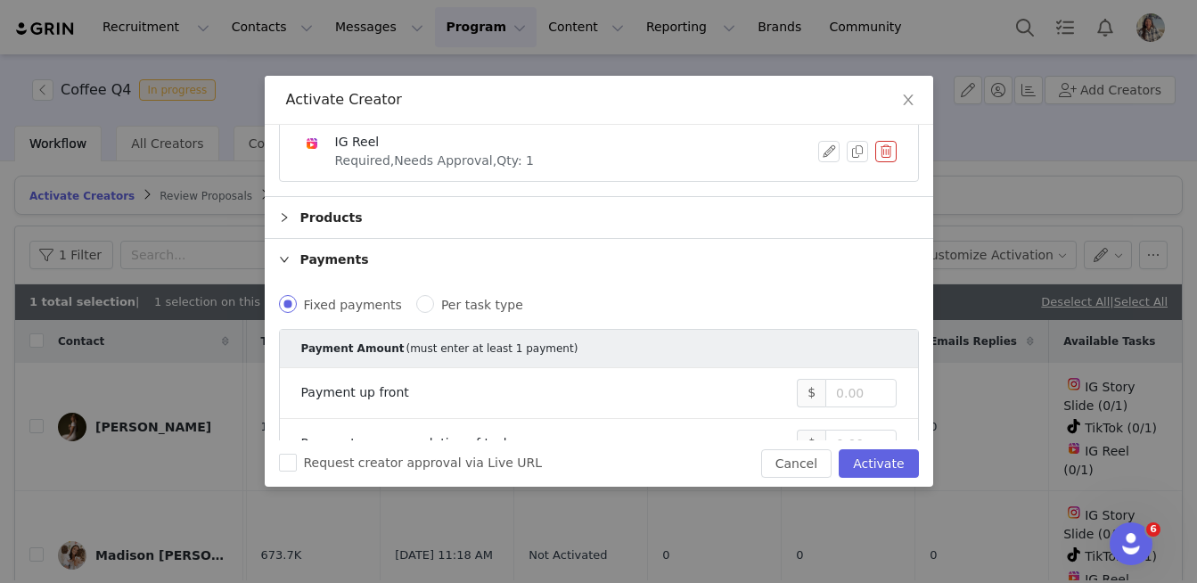
scroll to position [355, 0]
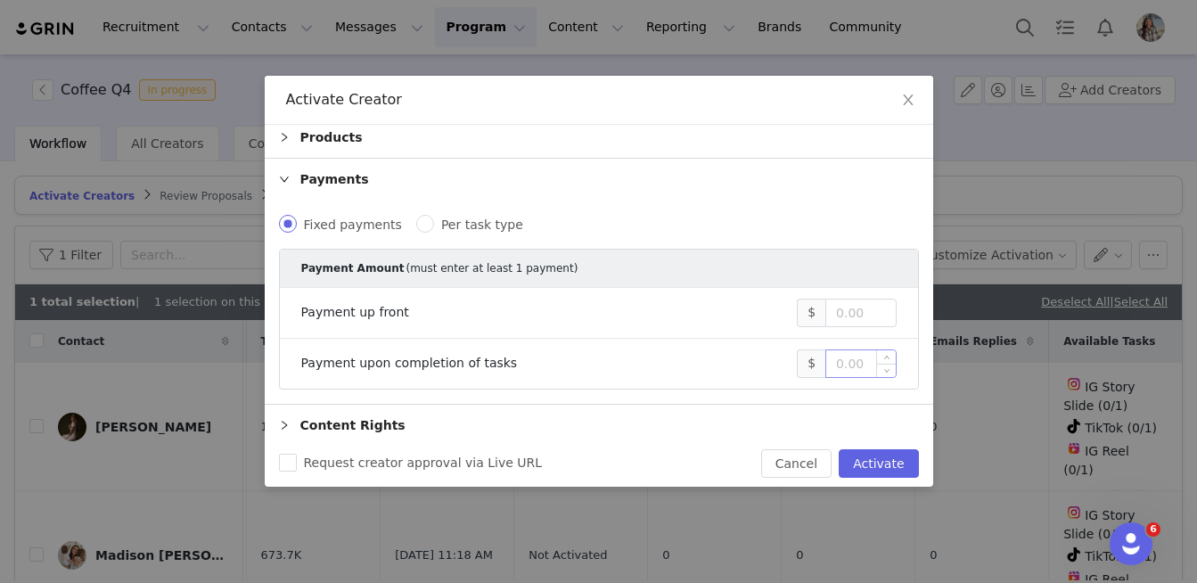
click at [848, 372] on input at bounding box center [860, 363] width 69 height 27
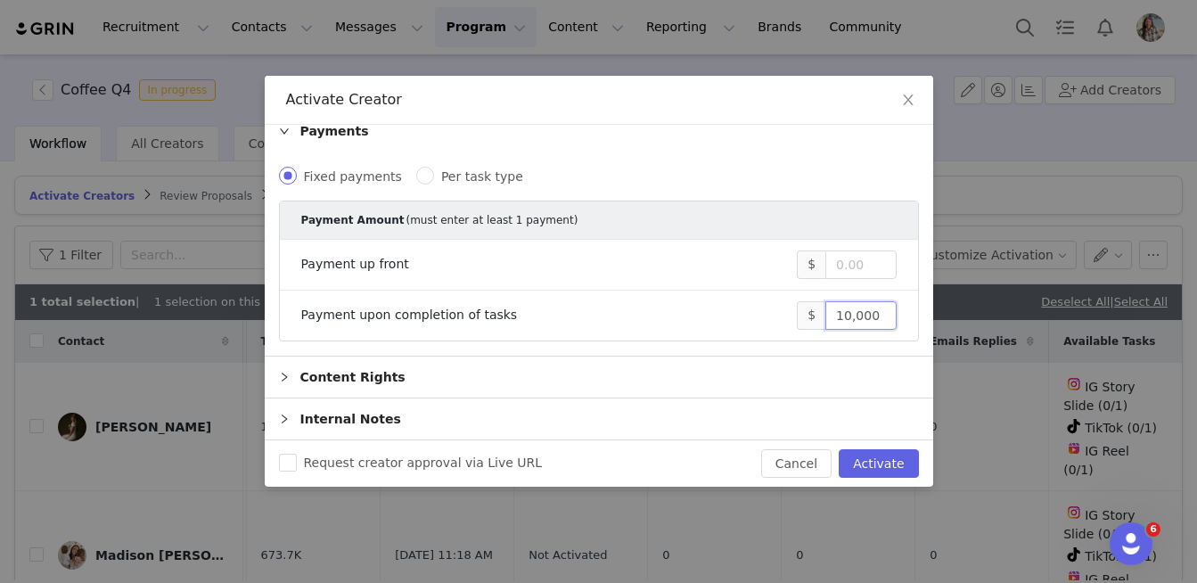
type input "10,000"
click at [903, 96] on icon "icon: close" at bounding box center [908, 100] width 14 height 14
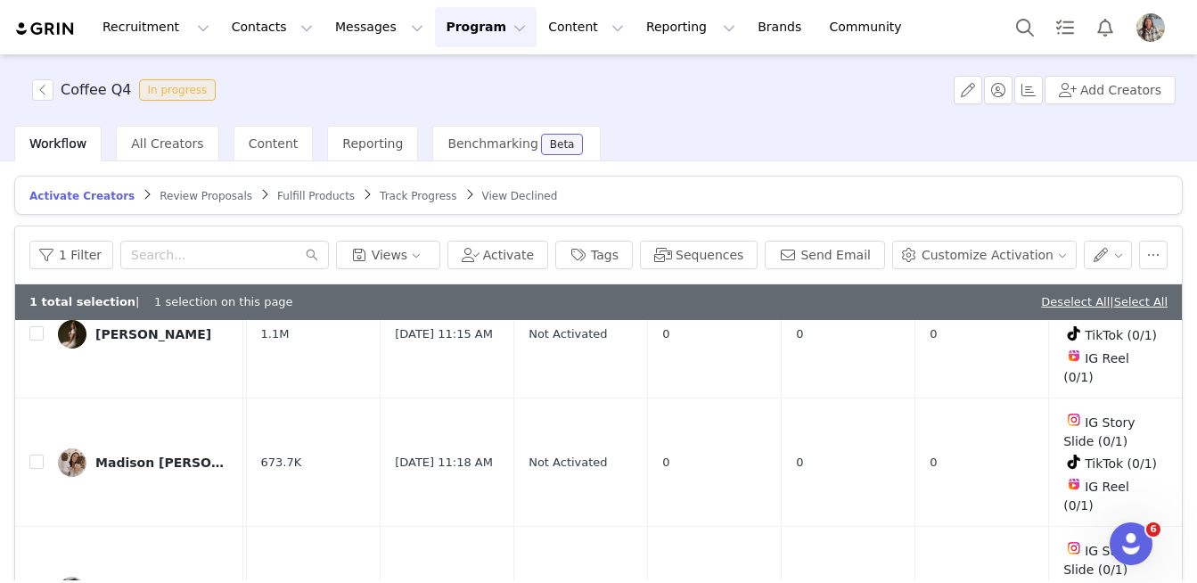
scroll to position [0, 265]
